Goal: Book appointment/travel/reservation

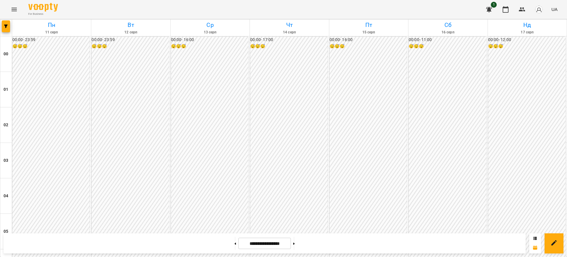
scroll to position [554, 0]
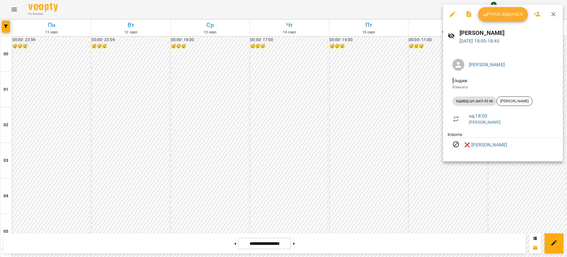
click at [405, 19] on div at bounding box center [283, 128] width 567 height 257
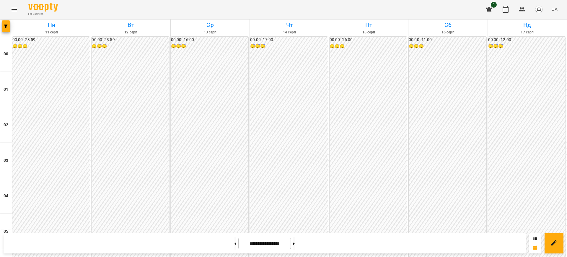
scroll to position [543, 0]
click at [12, 4] on button "Menu" at bounding box center [14, 9] width 14 height 14
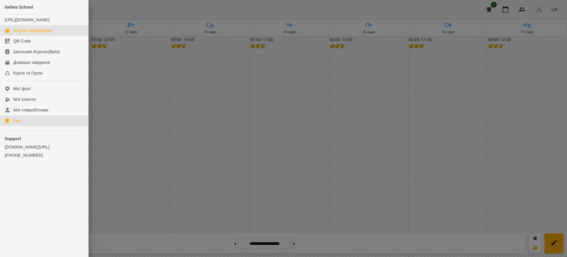
click at [20, 123] on div "Ігри" at bounding box center [16, 121] width 7 height 6
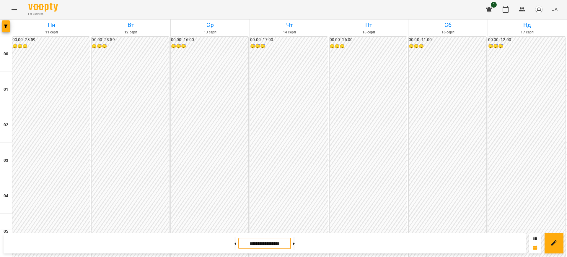
click at [265, 241] on input "**********" at bounding box center [264, 243] width 53 height 12
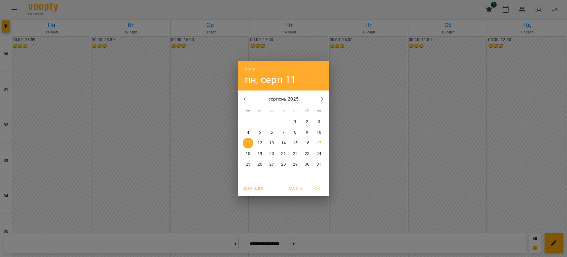
click at [295, 116] on div "серпень 2025 пн вт ср чт пт сб нд 28 29 30 31 1 2 3 4 5 6 7 8 9 10 11 12 13 14 …" at bounding box center [284, 135] width 92 height 90
click at [294, 120] on p "1" at bounding box center [295, 122] width 2 height 6
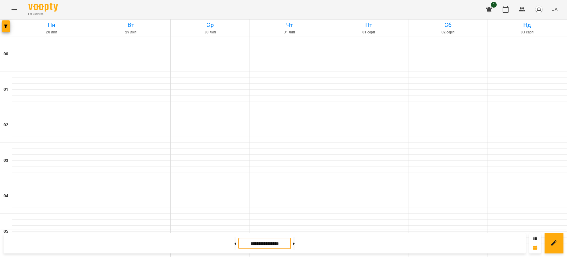
type input "**********"
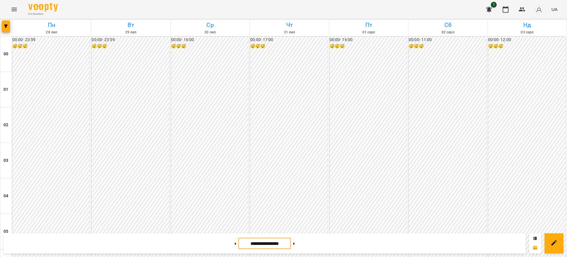
scroll to position [541, 0]
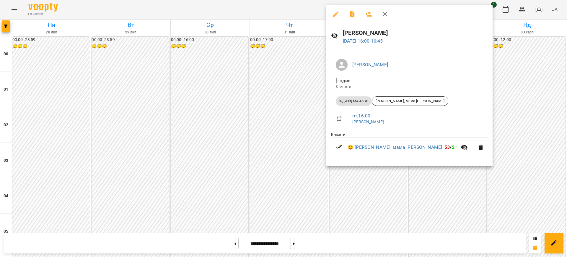
click at [303, 8] on div at bounding box center [283, 128] width 567 height 257
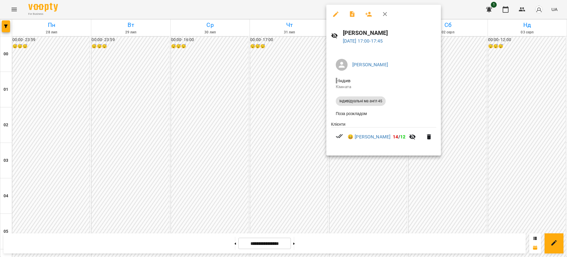
click at [303, 6] on div at bounding box center [283, 128] width 567 height 257
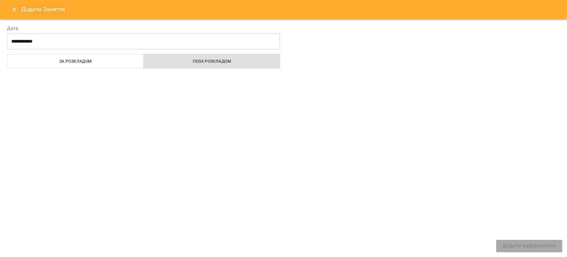
select select "**********"
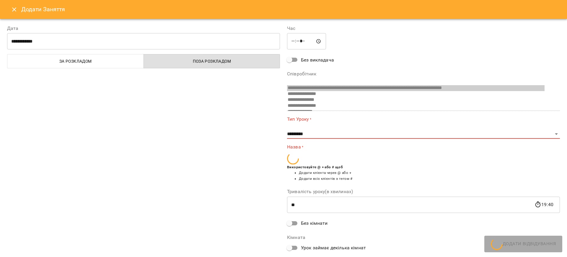
scroll to position [370, 0]
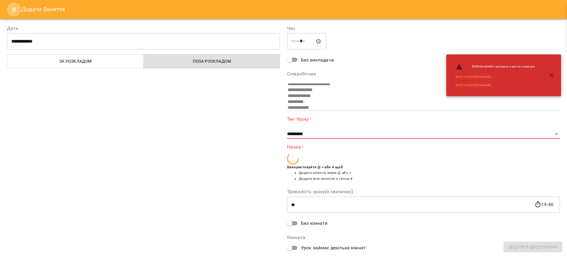
click at [11, 9] on icon "Close" at bounding box center [14, 9] width 7 height 7
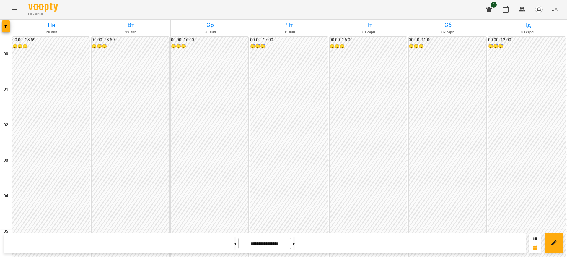
scroll to position [375, 0]
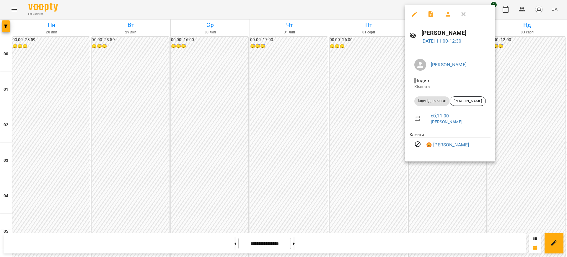
click at [372, 10] on div at bounding box center [283, 128] width 567 height 257
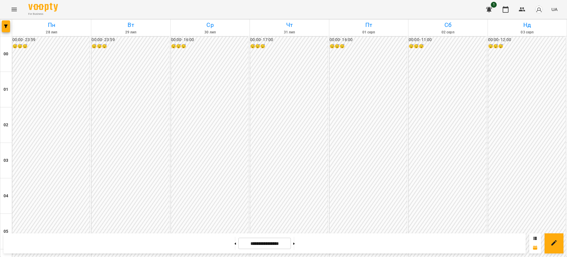
scroll to position [567, 0]
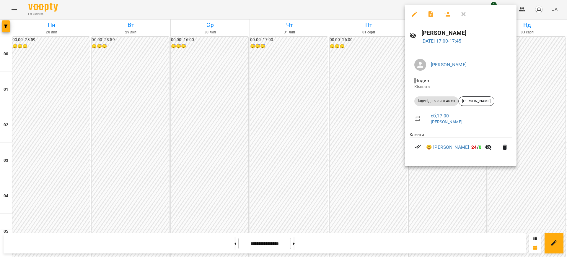
click at [350, 2] on div at bounding box center [283, 128] width 567 height 257
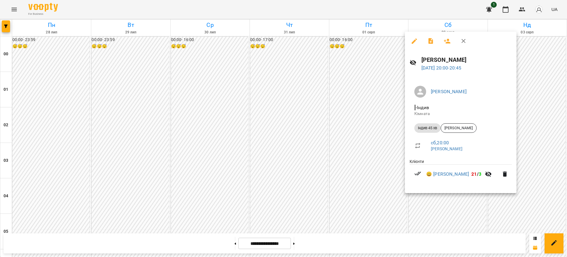
click at [354, 10] on div at bounding box center [283, 128] width 567 height 257
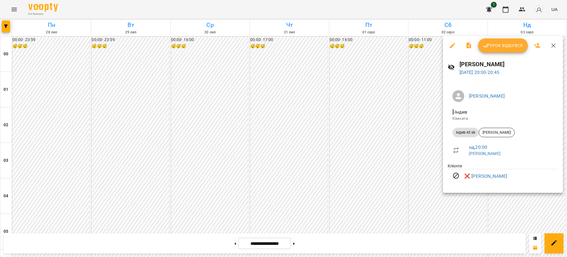
click at [396, 12] on div at bounding box center [283, 128] width 567 height 257
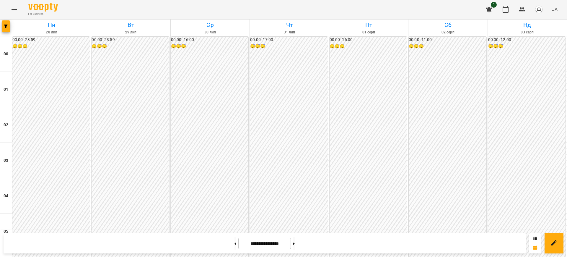
scroll to position [598, 0]
click at [295, 245] on button at bounding box center [293, 243] width 1 height 13
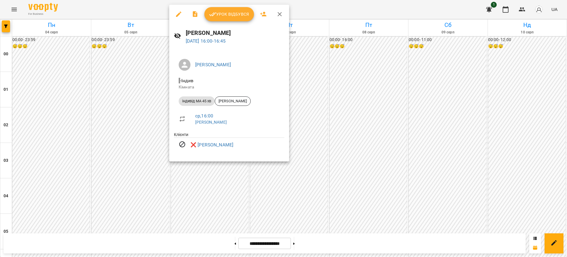
click at [330, 10] on div at bounding box center [283, 128] width 567 height 257
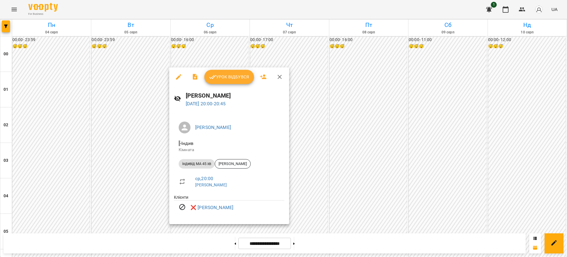
click at [302, 8] on div at bounding box center [283, 128] width 567 height 257
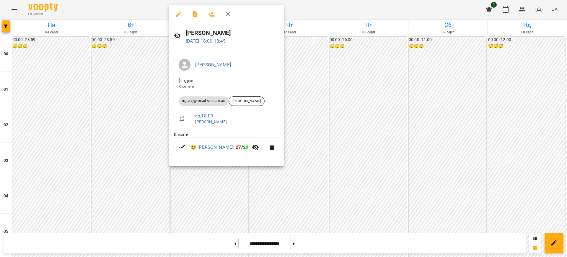
click at [342, 7] on div at bounding box center [283, 128] width 567 height 257
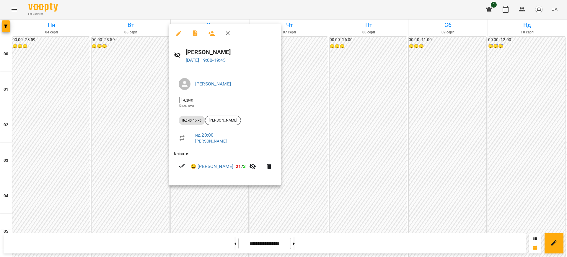
click at [320, 9] on div at bounding box center [283, 128] width 567 height 257
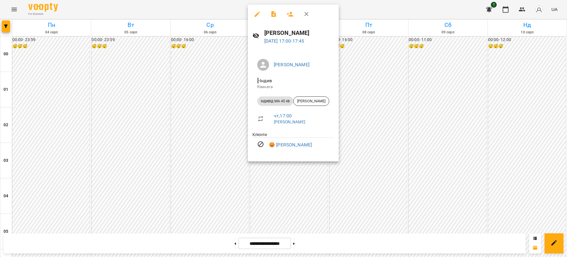
click at [384, 5] on div at bounding box center [283, 128] width 567 height 257
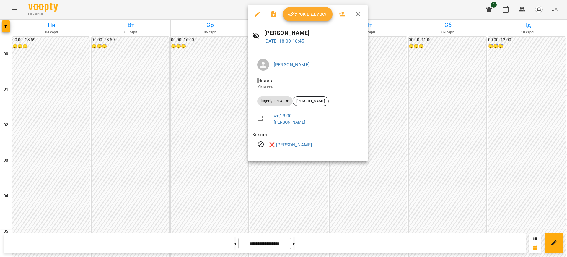
click at [400, 3] on div at bounding box center [283, 128] width 567 height 257
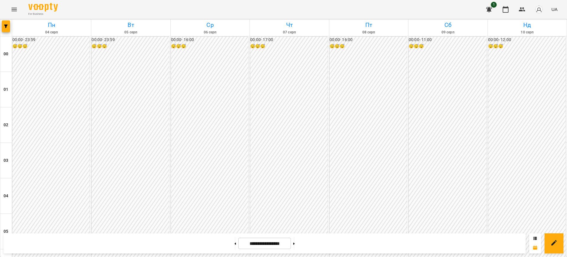
scroll to position [595, 0]
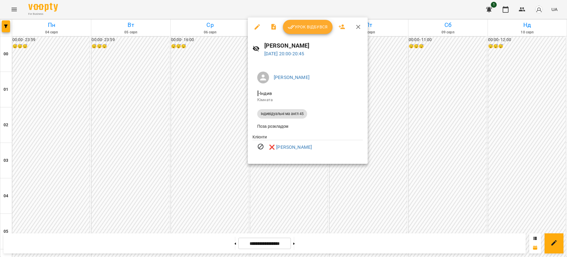
click at [394, 15] on div at bounding box center [283, 128] width 567 height 257
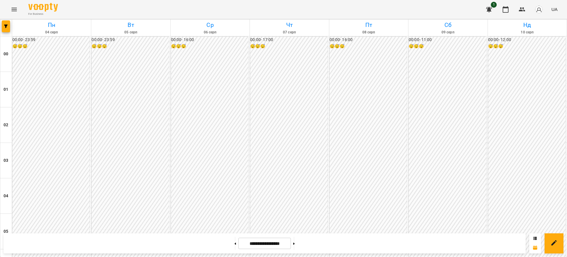
scroll to position [410, 0]
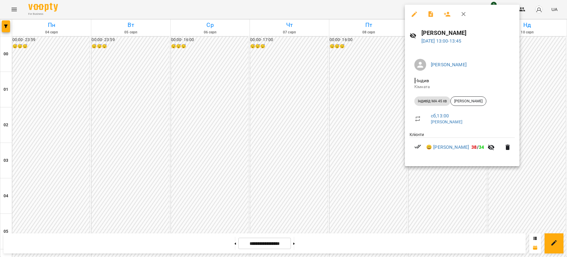
click at [371, 4] on div at bounding box center [283, 128] width 567 height 257
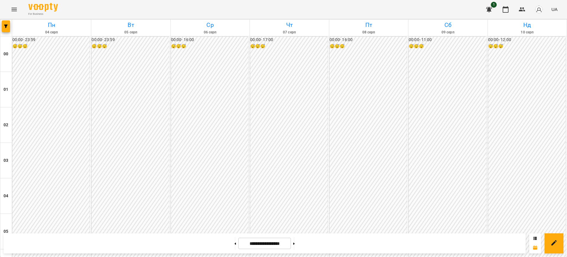
scroll to position [532, 0]
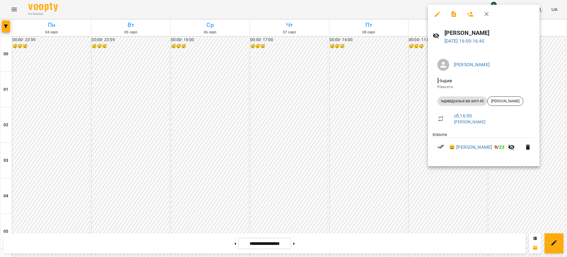
click at [404, 10] on div at bounding box center [283, 128] width 567 height 257
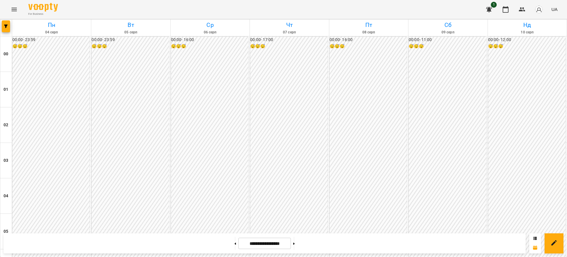
scroll to position [543, 0]
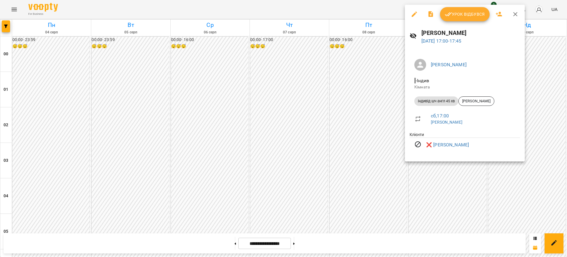
click at [365, 2] on div at bounding box center [283, 128] width 567 height 257
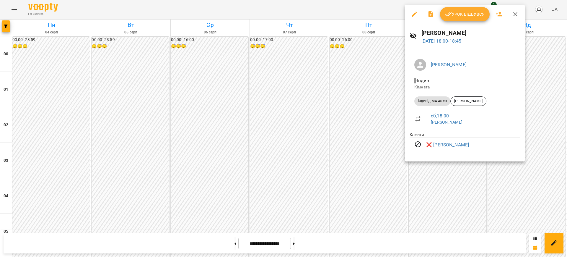
click at [379, 6] on div at bounding box center [283, 128] width 567 height 257
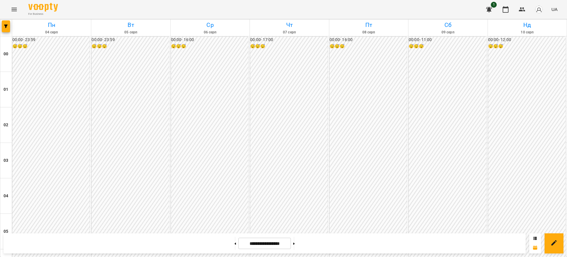
scroll to position [620, 0]
click at [295, 241] on button at bounding box center [293, 243] width 1 height 13
type input "**********"
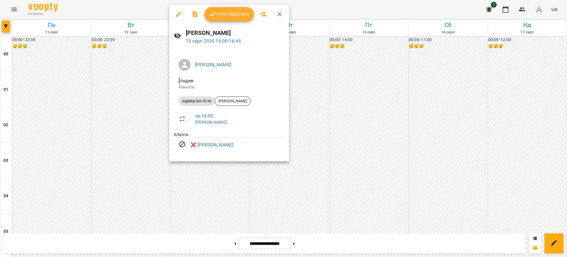
click at [351, 3] on div at bounding box center [283, 128] width 567 height 257
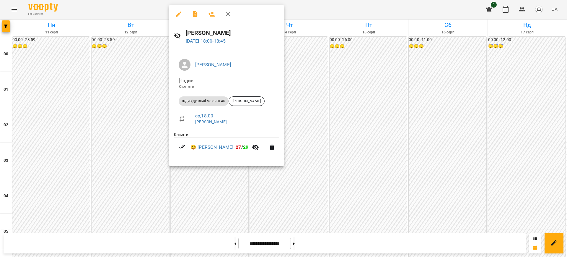
click at [355, 8] on div at bounding box center [283, 128] width 567 height 257
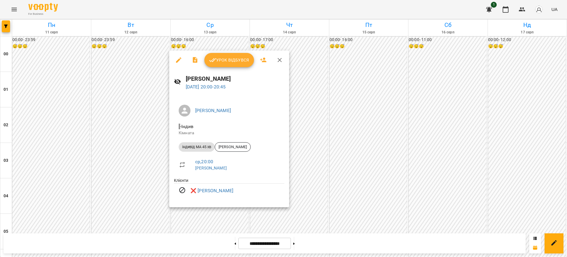
click at [364, 14] on div at bounding box center [283, 128] width 567 height 257
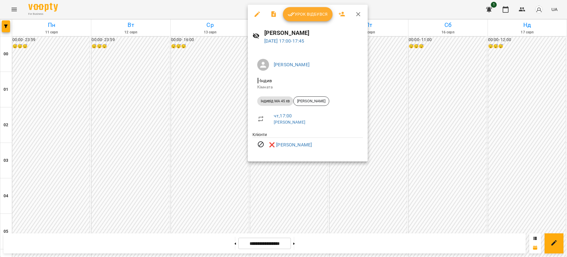
click at [426, 15] on div at bounding box center [283, 128] width 567 height 257
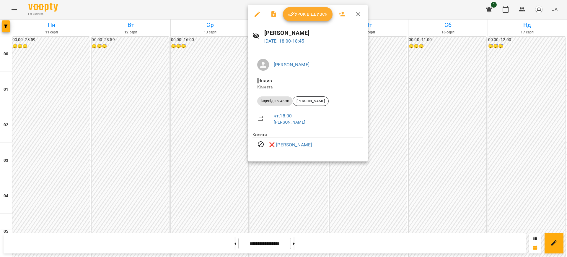
click at [435, 16] on div at bounding box center [283, 128] width 567 height 257
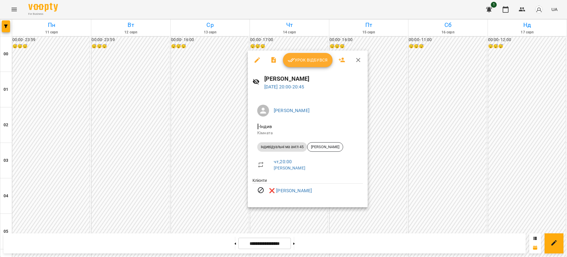
click at [394, 8] on div at bounding box center [283, 128] width 567 height 257
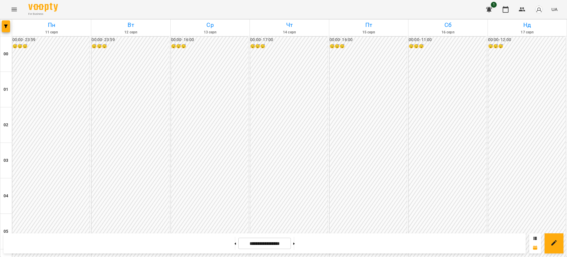
scroll to position [550, 0]
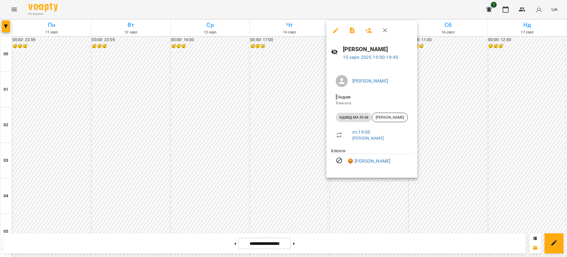
click at [299, 10] on div at bounding box center [283, 128] width 567 height 257
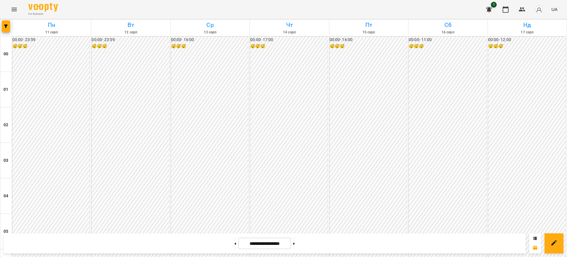
scroll to position [571, 0]
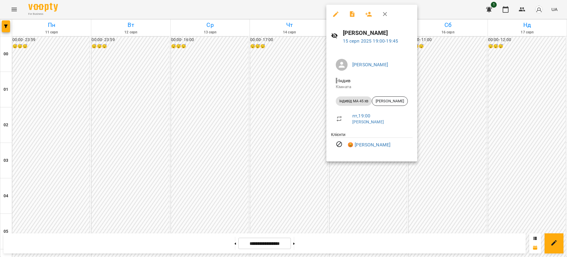
click at [299, 5] on div at bounding box center [283, 128] width 567 height 257
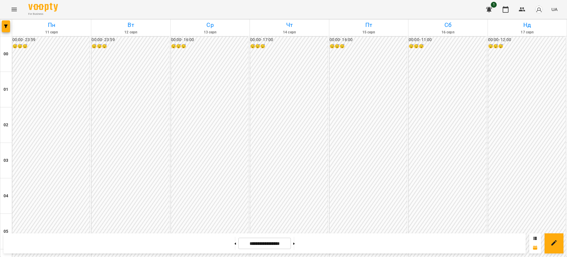
scroll to position [534, 0]
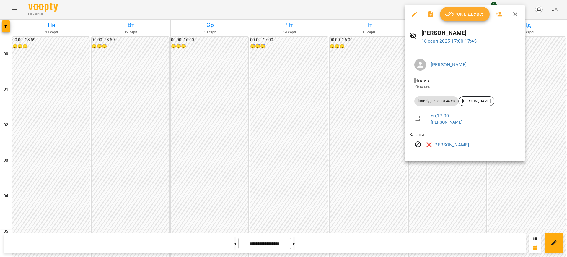
click at [356, 2] on div at bounding box center [283, 128] width 567 height 257
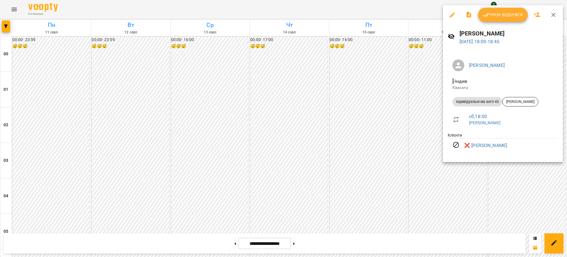
click at [380, 10] on div at bounding box center [283, 128] width 567 height 257
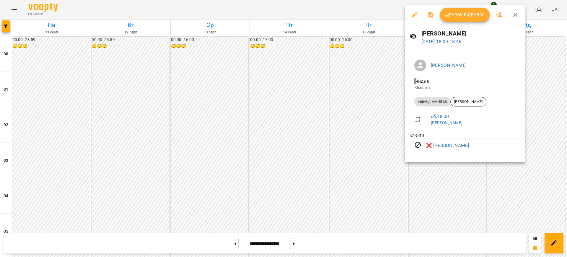
click at [382, 5] on div at bounding box center [283, 128] width 567 height 257
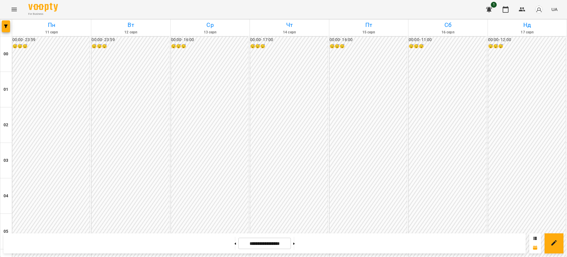
scroll to position [632, 0]
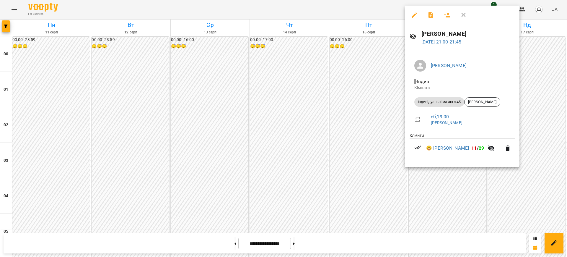
click at [362, 9] on div at bounding box center [283, 128] width 567 height 257
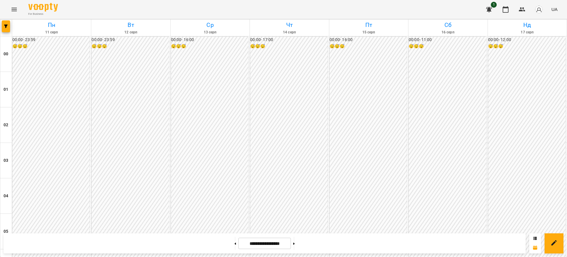
scroll to position [560, 0]
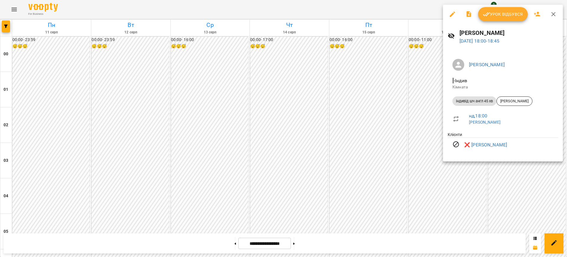
click at [414, 7] on div at bounding box center [283, 128] width 567 height 257
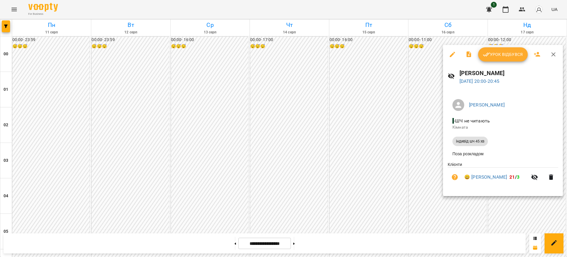
click at [418, 5] on div at bounding box center [283, 128] width 567 height 257
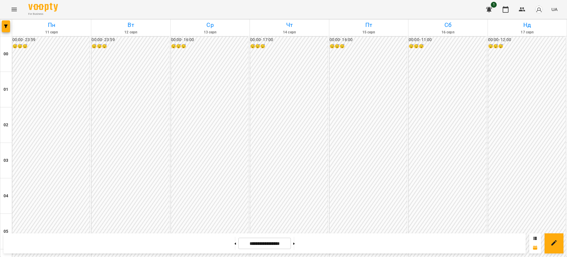
scroll to position [549, 0]
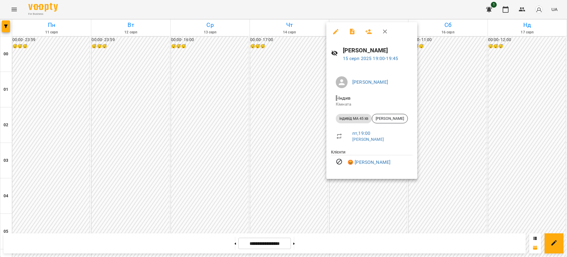
click at [303, 13] on div at bounding box center [283, 128] width 567 height 257
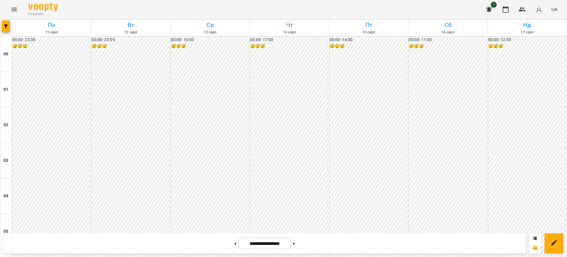
scroll to position [554, 0]
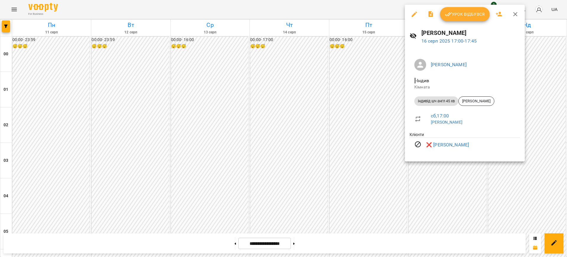
click at [363, 6] on div at bounding box center [283, 128] width 567 height 257
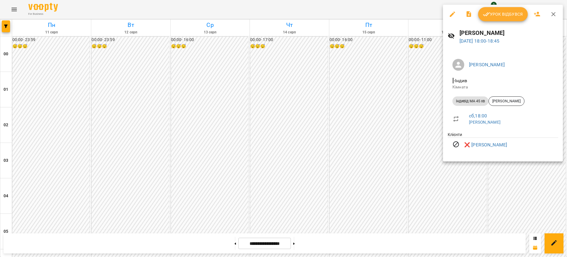
click at [367, 4] on div at bounding box center [283, 128] width 567 height 257
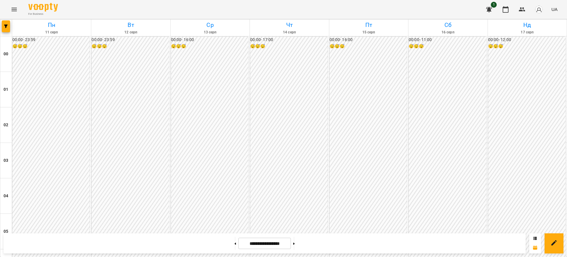
scroll to position [565, 0]
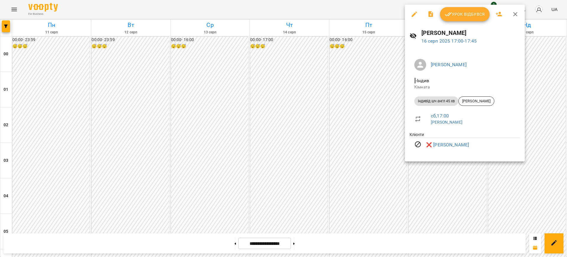
click at [358, 7] on div at bounding box center [283, 128] width 567 height 257
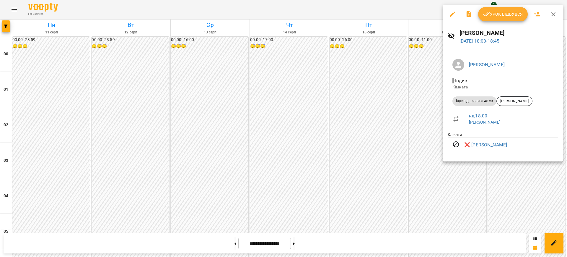
click at [376, 6] on div at bounding box center [283, 128] width 567 height 257
